Goal: Task Accomplishment & Management: Complete application form

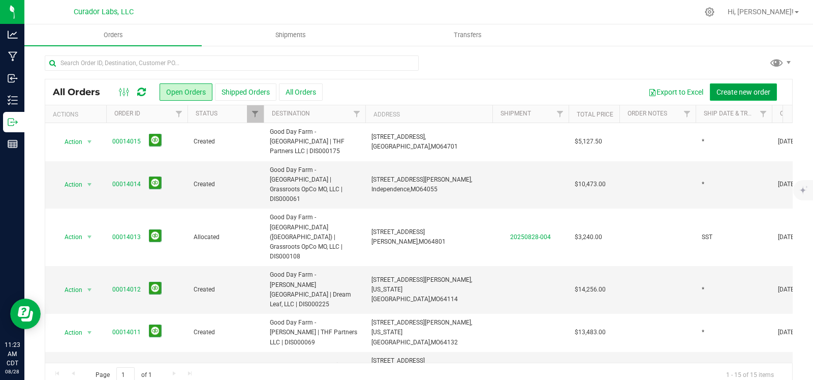
click at [728, 93] on span "Create new order" at bounding box center [744, 92] width 54 height 8
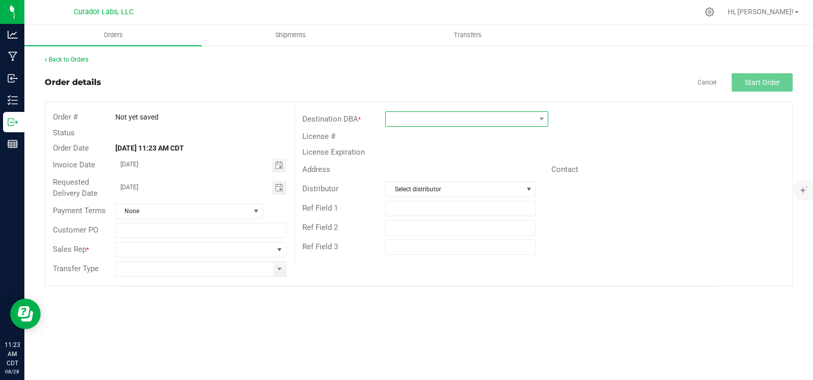
click at [498, 118] on span at bounding box center [460, 119] width 149 height 14
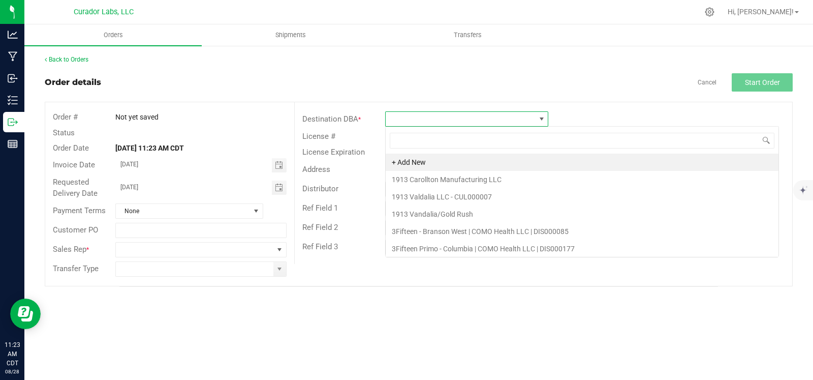
scroll to position [15, 163]
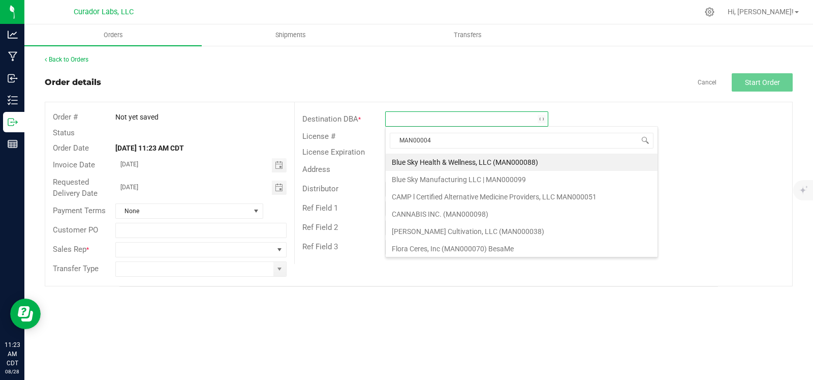
type input "MAN000047"
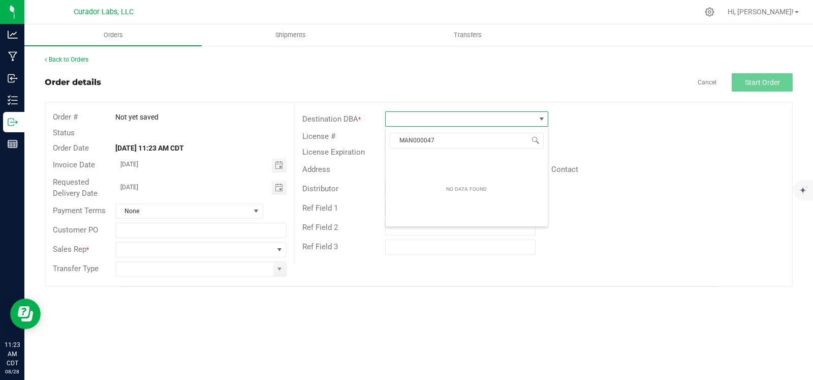
drag, startPoint x: 456, startPoint y: 141, endPoint x: 388, endPoint y: 140, distance: 67.6
click at [388, 140] on span "MAN000047" at bounding box center [467, 141] width 162 height 24
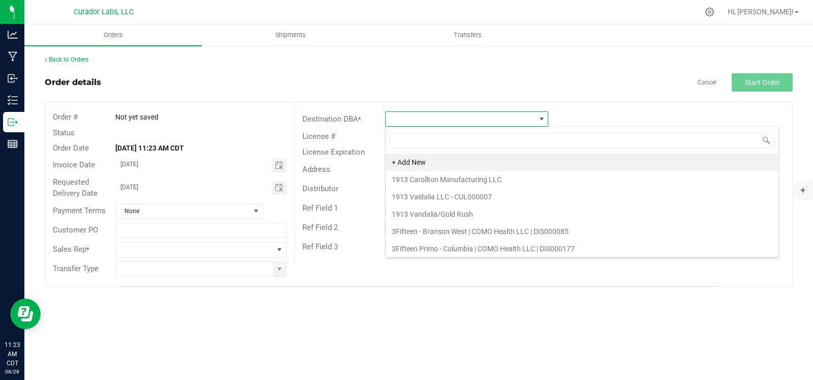
click at [633, 125] on div "Destination DBA *" at bounding box center [544, 118] width 498 height 19
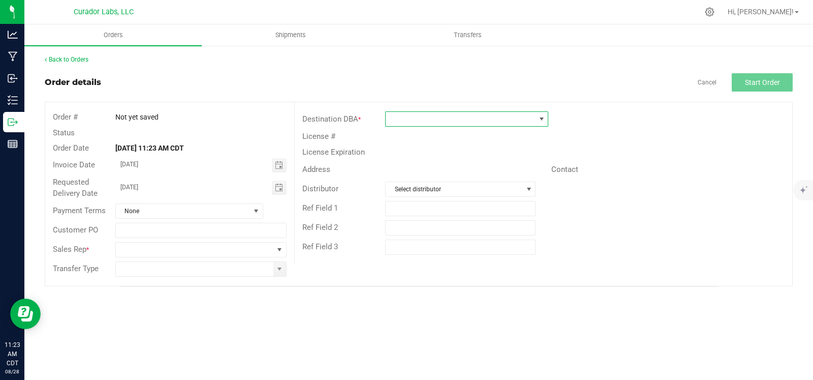
click at [460, 120] on span at bounding box center [460, 119] width 149 height 14
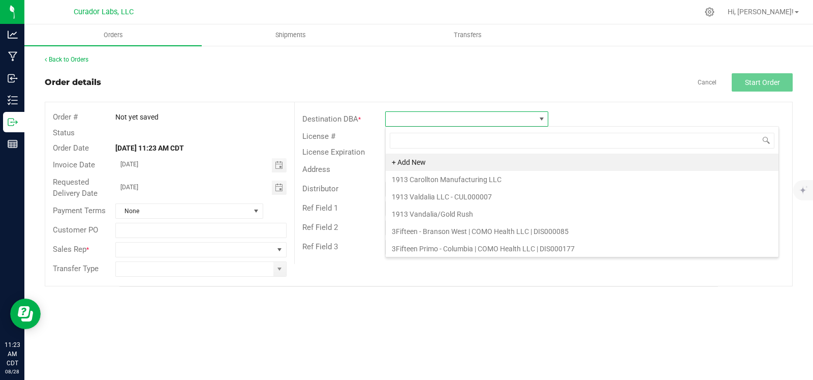
click at [621, 111] on div "Destination DBA *" at bounding box center [544, 118] width 498 height 19
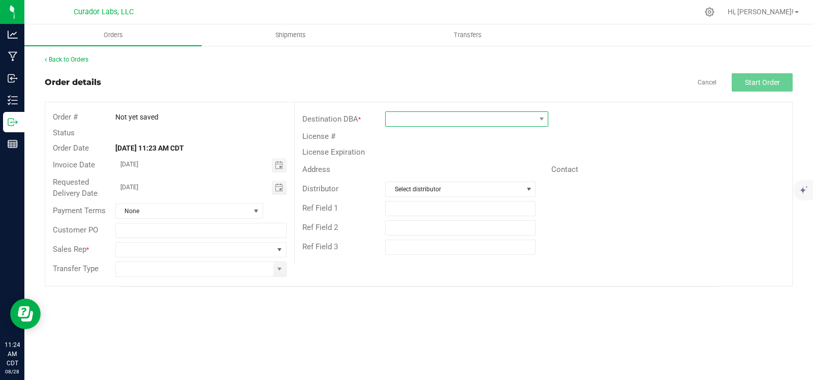
click at [487, 123] on span at bounding box center [460, 119] width 149 height 14
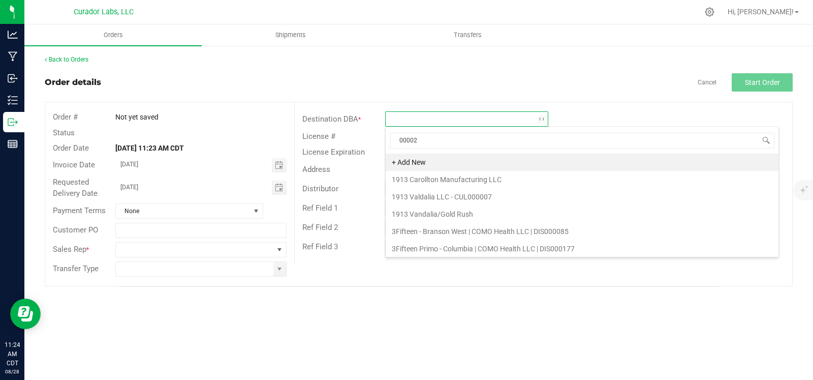
type input "000029"
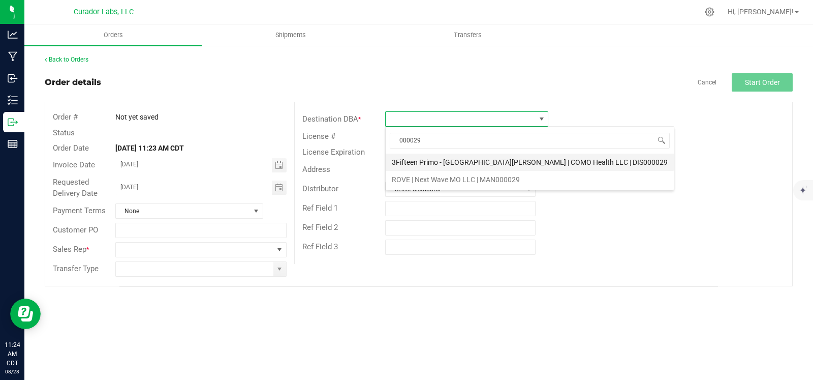
click at [475, 165] on li "3Fifteen Primo - [GEOGRAPHIC_DATA][PERSON_NAME] | COMO Health LLC | DIS000029" at bounding box center [530, 162] width 288 height 17
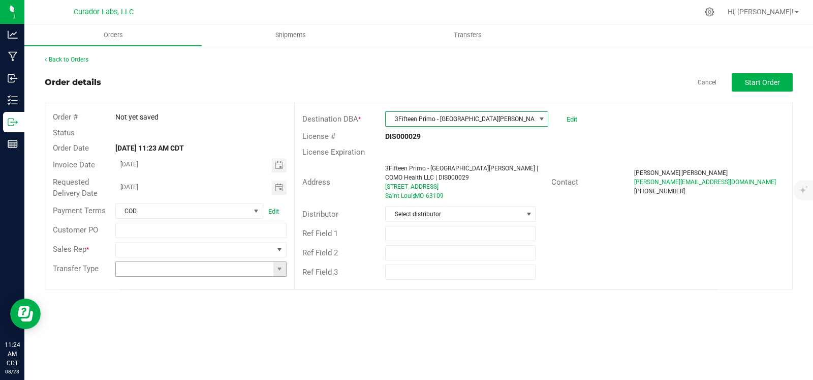
click at [278, 274] on span at bounding box center [280, 269] width 13 height 14
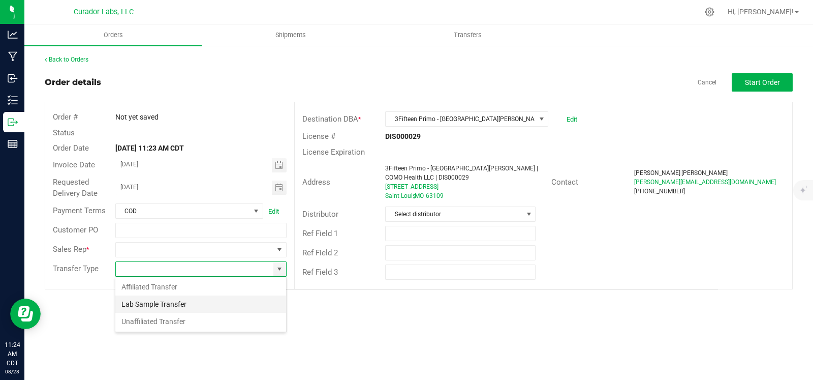
scroll to position [15, 171]
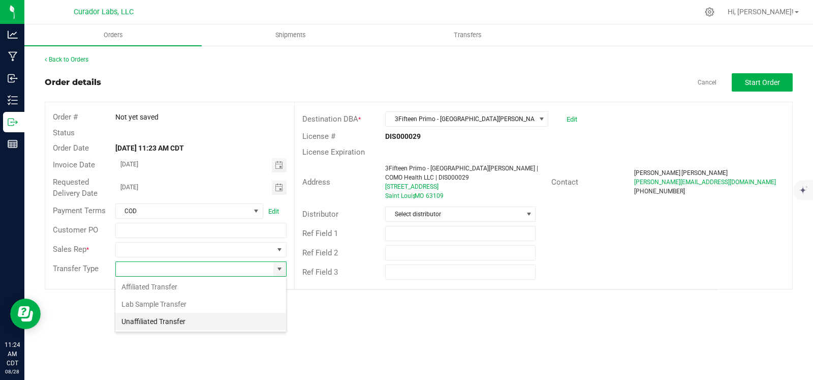
click at [216, 318] on li "Unaffiliated Transfer" at bounding box center [200, 321] width 171 height 17
type input "Unaffiliated Transfer"
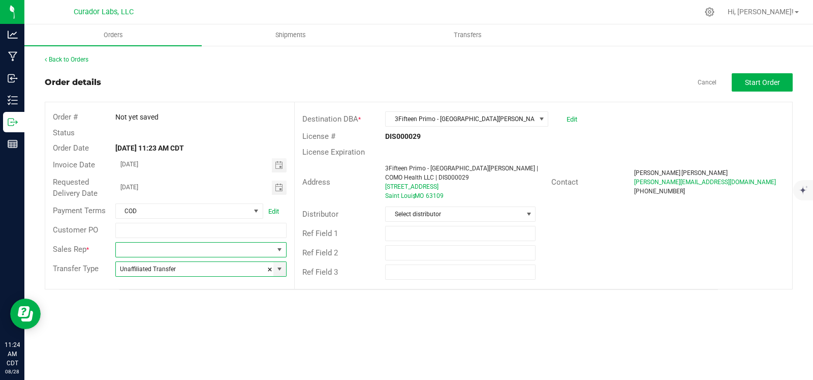
click at [279, 250] on span at bounding box center [280, 250] width 8 height 8
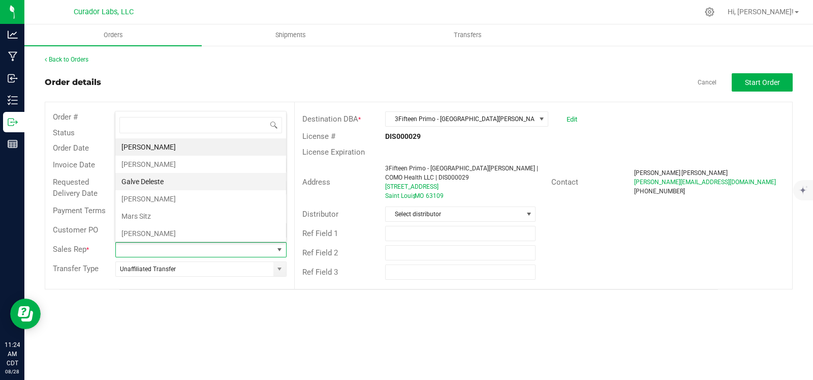
scroll to position [35, 0]
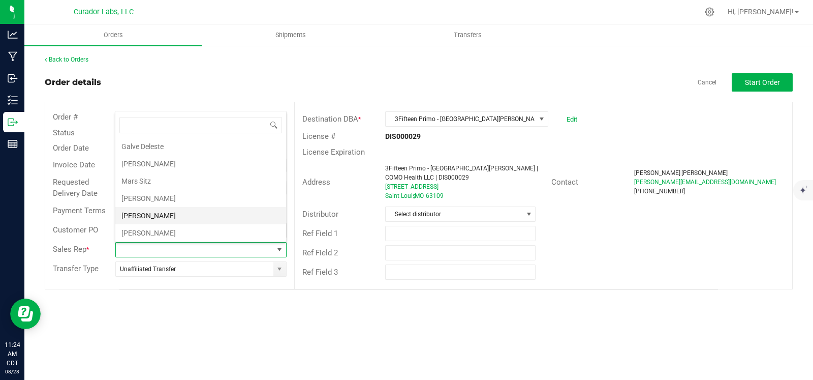
click at [153, 217] on li "[PERSON_NAME]" at bounding box center [200, 215] width 171 height 17
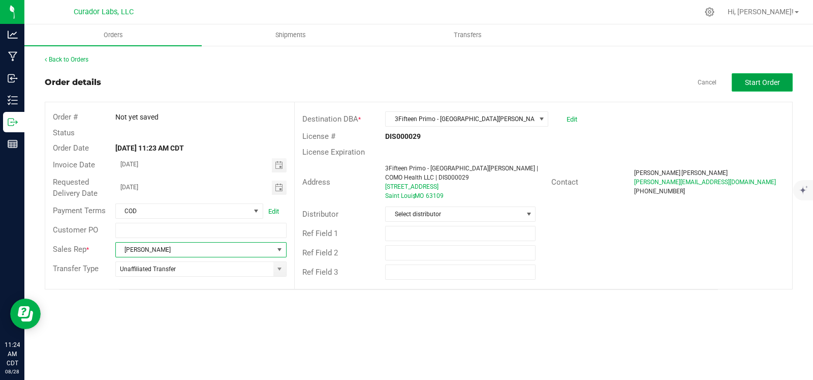
click at [769, 79] on span "Start Order" at bounding box center [762, 82] width 35 height 8
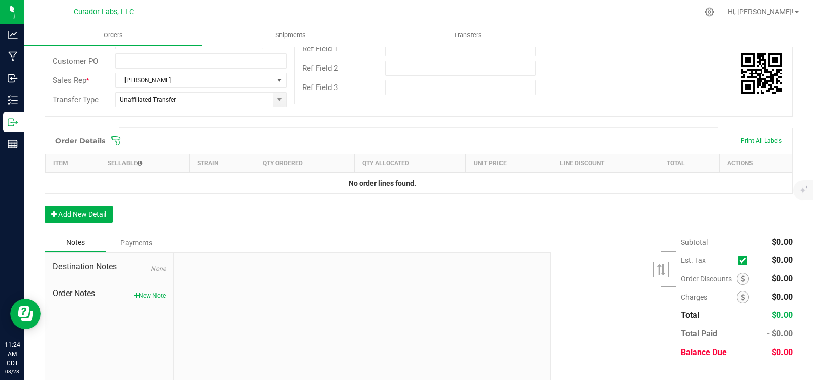
scroll to position [186, 0]
click at [101, 212] on button "Add New Detail" at bounding box center [79, 212] width 68 height 17
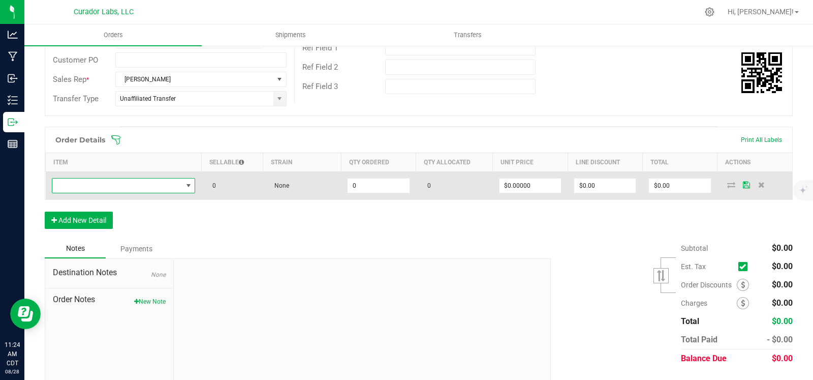
click at [114, 186] on span "NO DATA FOUND" at bounding box center [117, 185] width 130 height 14
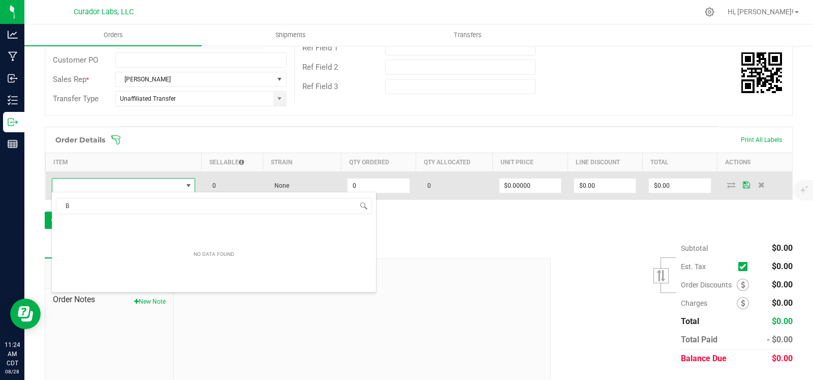
scroll to position [15, 139]
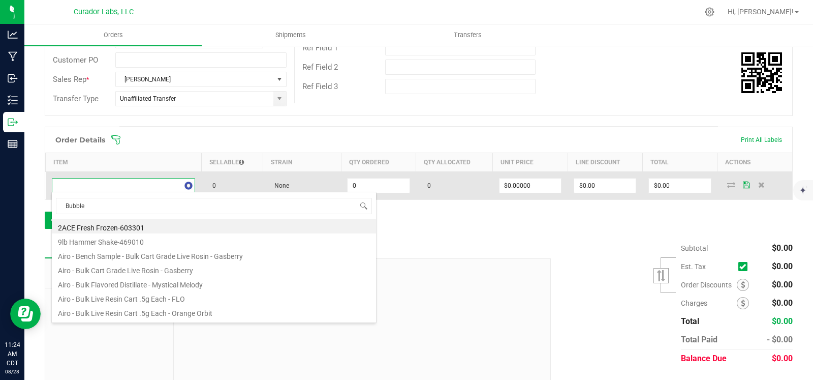
type input "Bubbles"
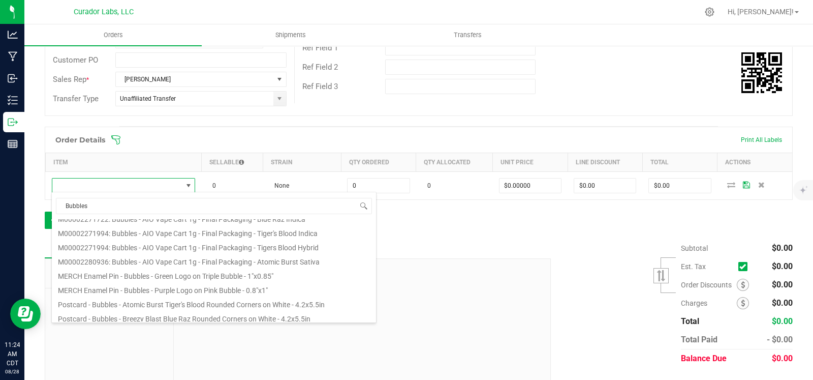
scroll to position [120, 0]
click at [154, 260] on li "M00002280936: Bubbles - AIO Vape Cart 1g - Final Packaging - Atomic Burst Sativa" at bounding box center [214, 262] width 324 height 14
type input "0 ea"
type input "$25.00000"
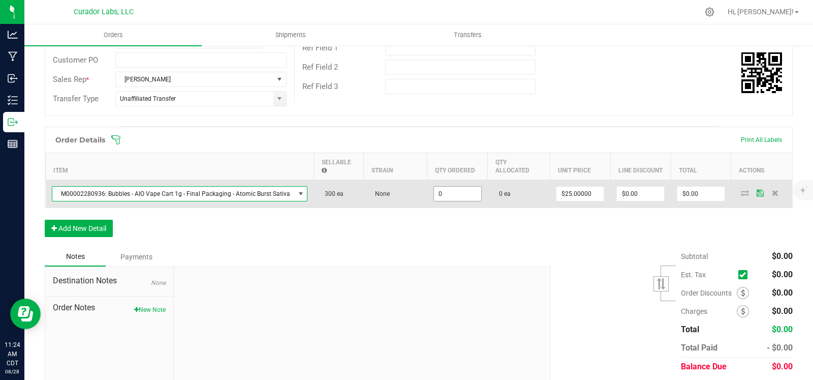
click at [458, 189] on input "0" at bounding box center [457, 194] width 47 height 14
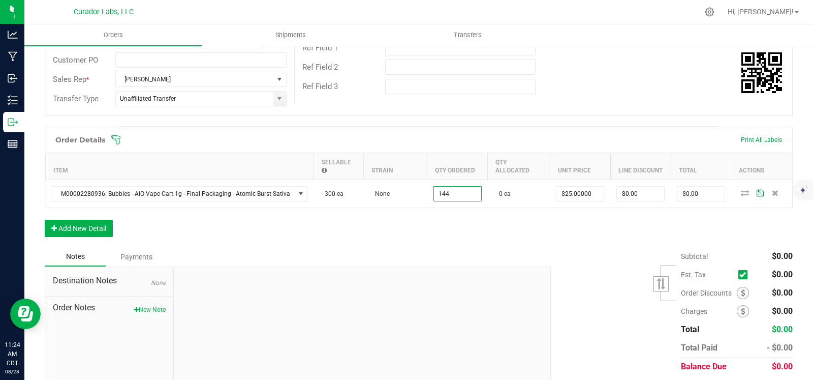
type input "144 ea"
type input "$3,600.00"
click at [448, 228] on div "Order Details Print All Labels Item Sellable Strain Qty Ordered Qty Allocated U…" at bounding box center [419, 187] width 748 height 120
click at [80, 220] on button "Add New Detail" at bounding box center [79, 228] width 68 height 17
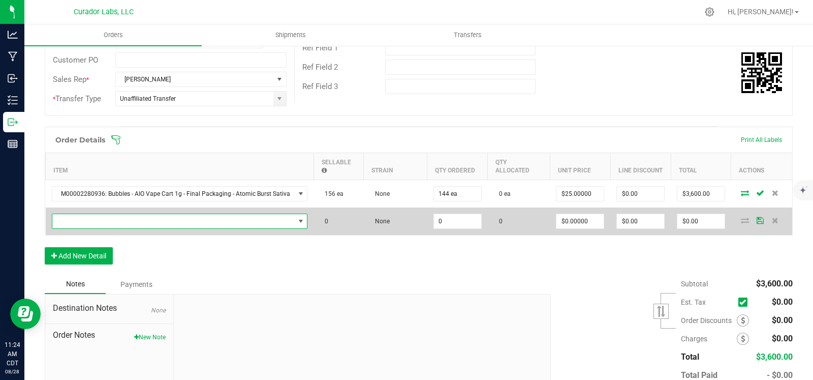
click at [89, 215] on span "NO DATA FOUND" at bounding box center [173, 221] width 242 height 14
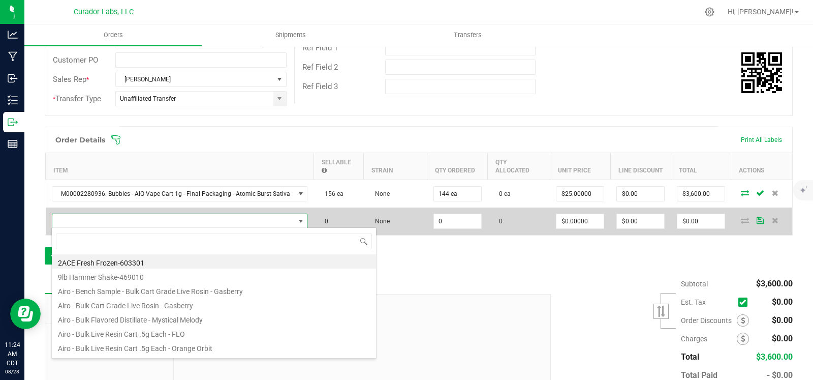
scroll to position [15, 251]
type input "bubbles"
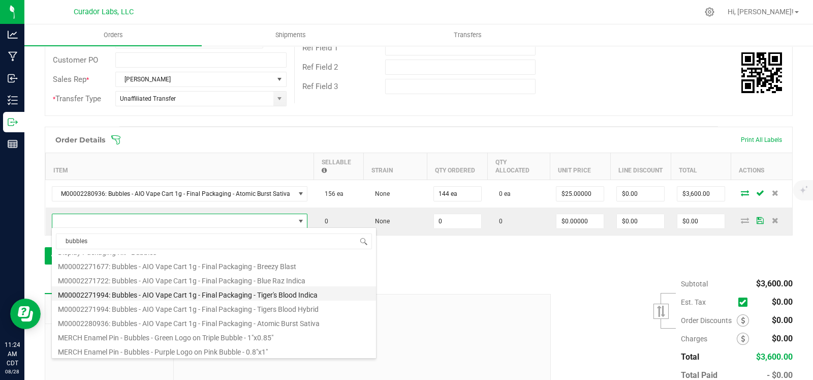
scroll to position [112, 0]
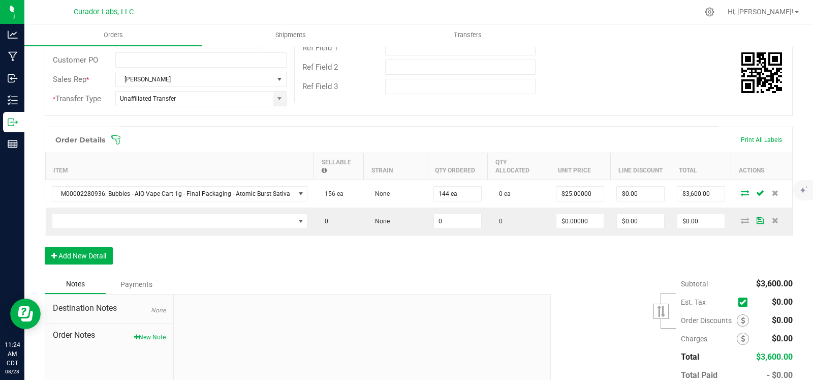
click at [456, 259] on div "Order Details Print All Labels Item Sellable Strain Qty Ordered Qty Allocated U…" at bounding box center [419, 201] width 748 height 148
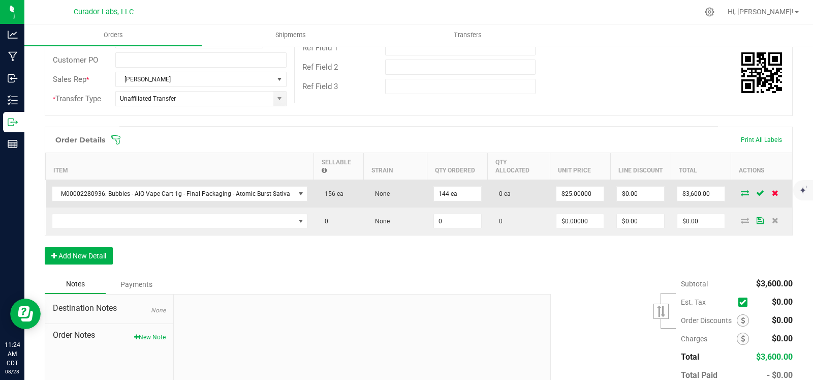
click at [772, 190] on icon at bounding box center [775, 193] width 7 height 6
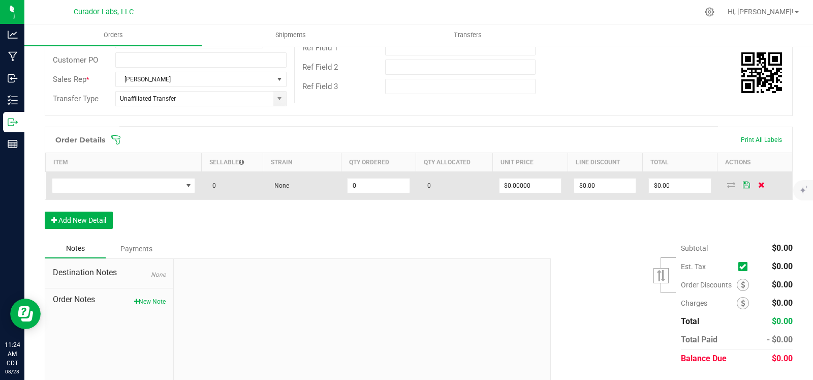
click at [754, 184] on span at bounding box center [761, 184] width 15 height 6
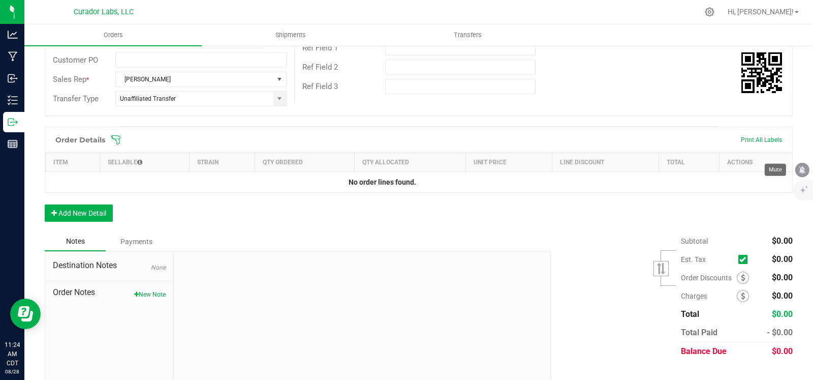
click at [802, 166] on icon "mute" at bounding box center [802, 169] width 9 height 9
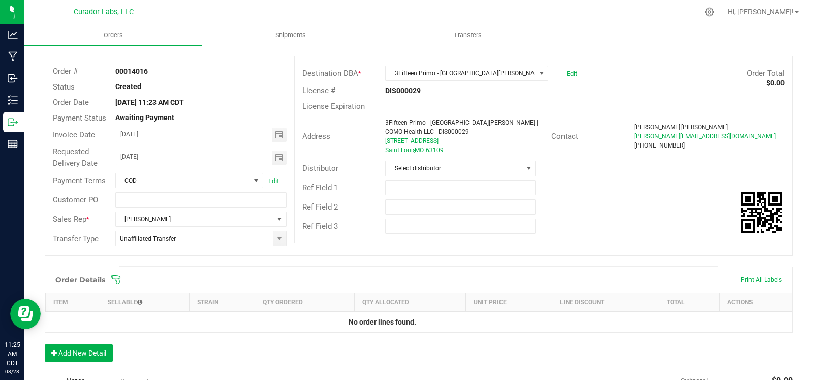
scroll to position [0, 0]
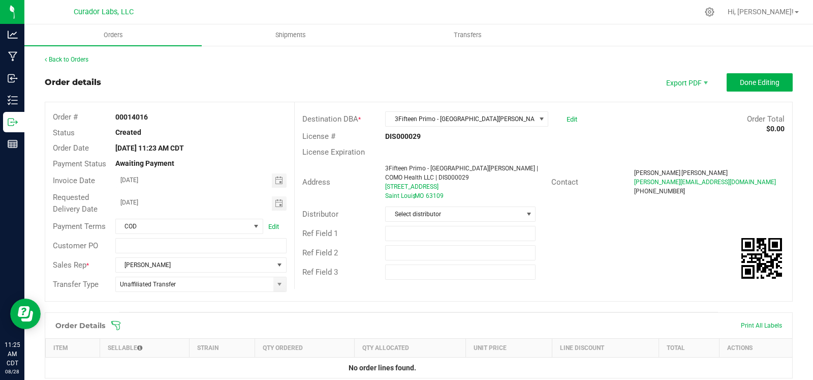
click at [84, 64] on div "Back to Orders" at bounding box center [419, 59] width 748 height 9
click at [63, 56] on link "Back to Orders" at bounding box center [67, 59] width 44 height 7
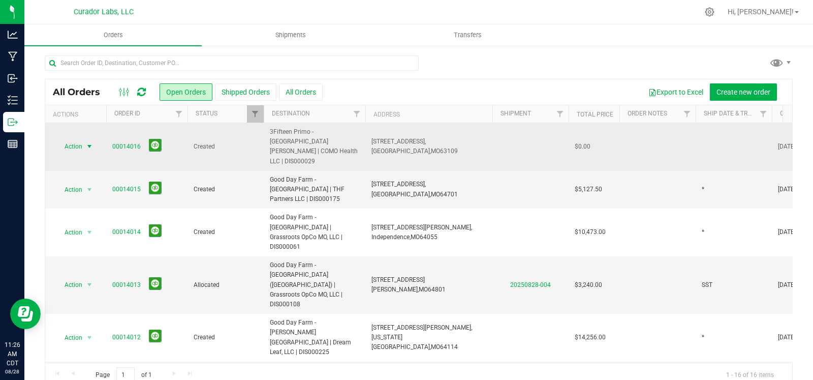
click at [88, 142] on span "select" at bounding box center [89, 146] width 8 height 8
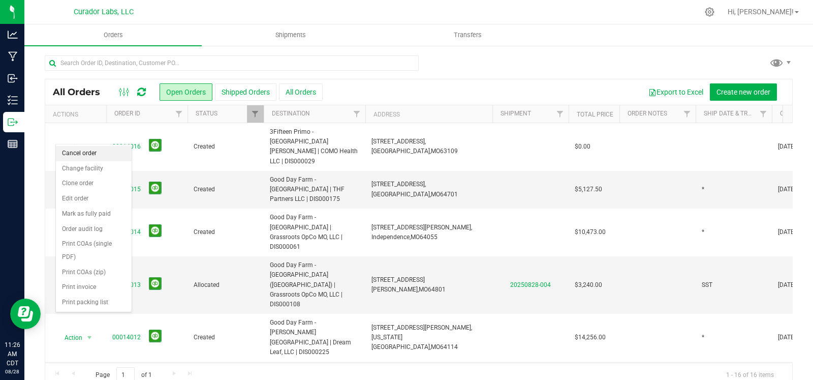
click at [85, 156] on li "Cancel order" at bounding box center [94, 153] width 76 height 15
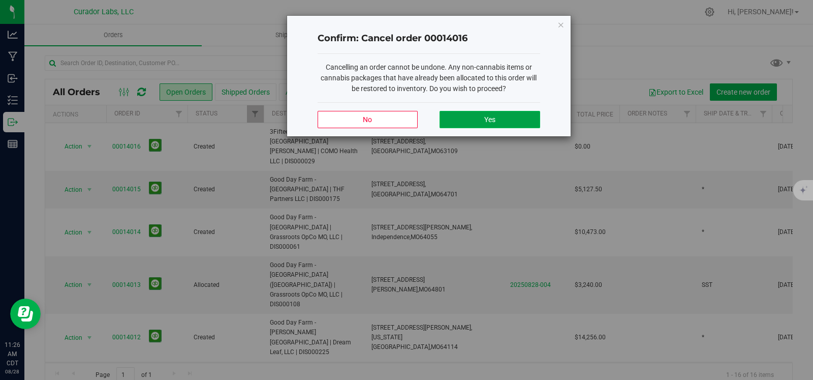
click at [497, 120] on button "Yes" at bounding box center [490, 119] width 100 height 17
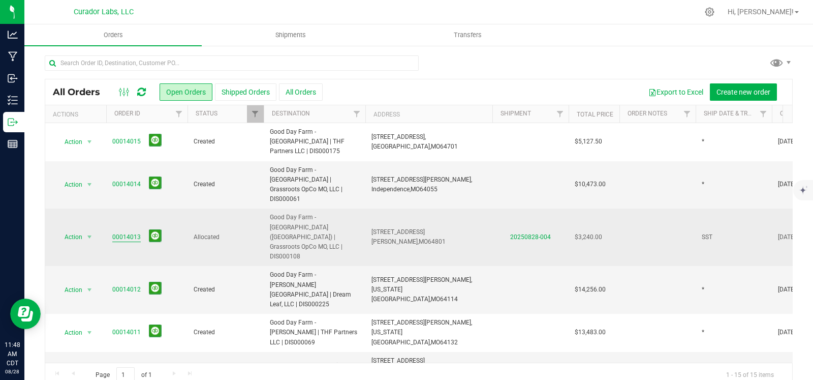
click at [122, 232] on link "00014013" at bounding box center [126, 237] width 28 height 10
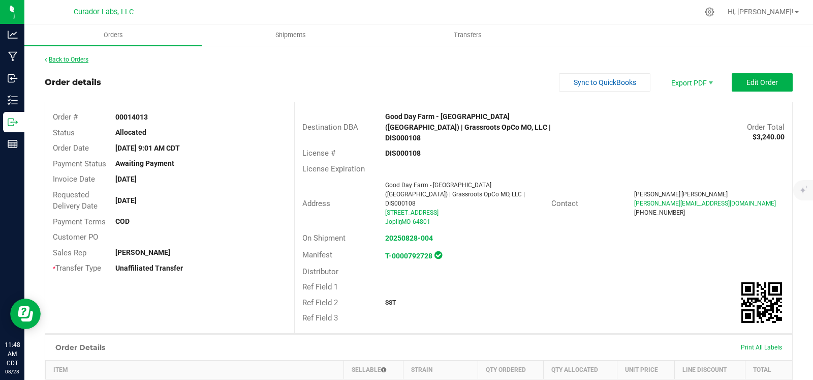
click at [71, 58] on link "Back to Orders" at bounding box center [67, 59] width 44 height 7
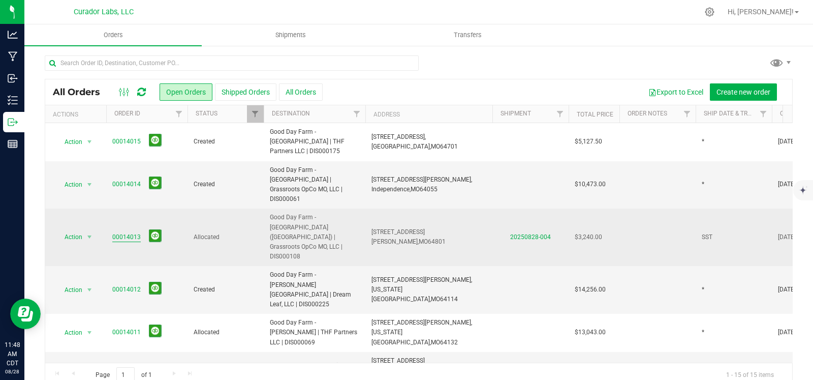
click at [123, 232] on link "00014013" at bounding box center [126, 237] width 28 height 10
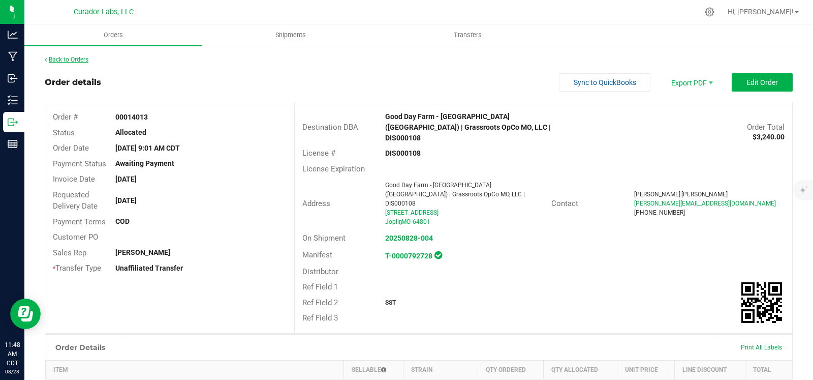
click at [64, 59] on link "Back to Orders" at bounding box center [67, 59] width 44 height 7
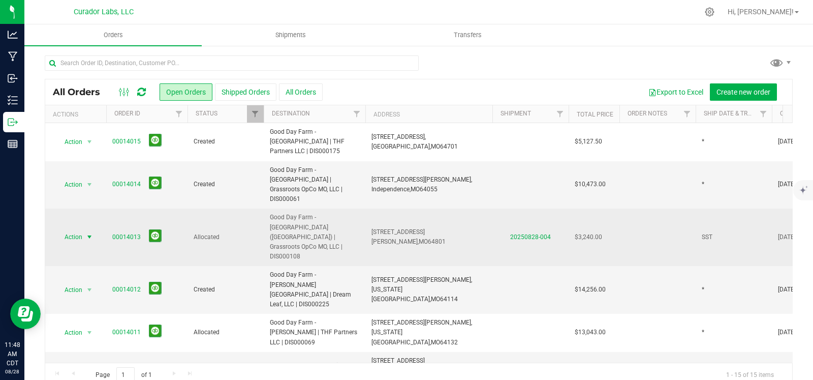
click at [94, 233] on span "select" at bounding box center [89, 237] width 8 height 8
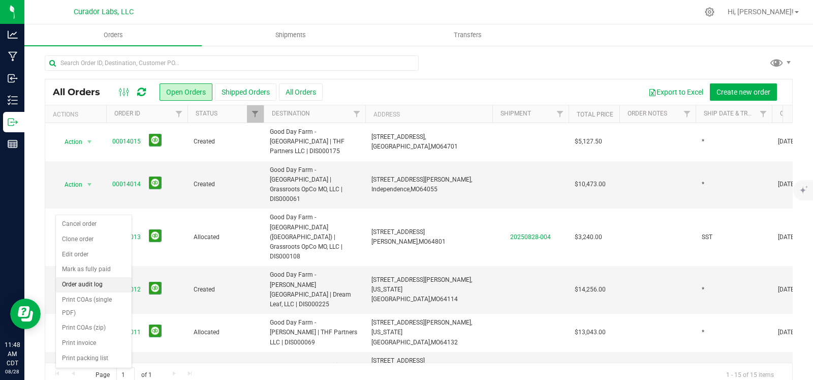
click at [86, 284] on li "Order audit log" at bounding box center [94, 284] width 76 height 15
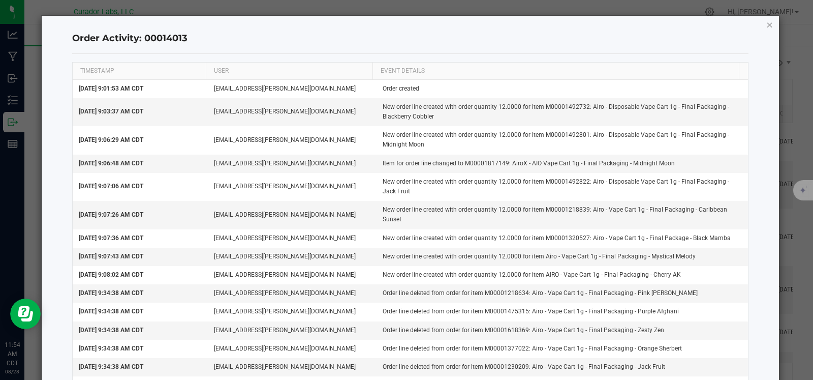
click at [767, 24] on icon "button" at bounding box center [770, 24] width 7 height 12
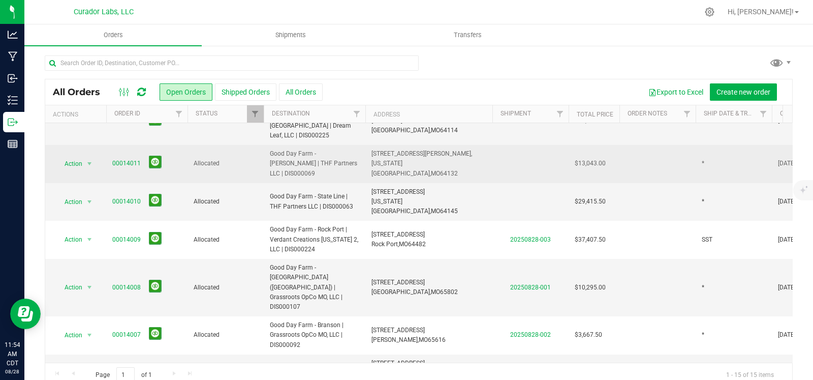
scroll to position [170, 0]
